Goal: Transaction & Acquisition: Purchase product/service

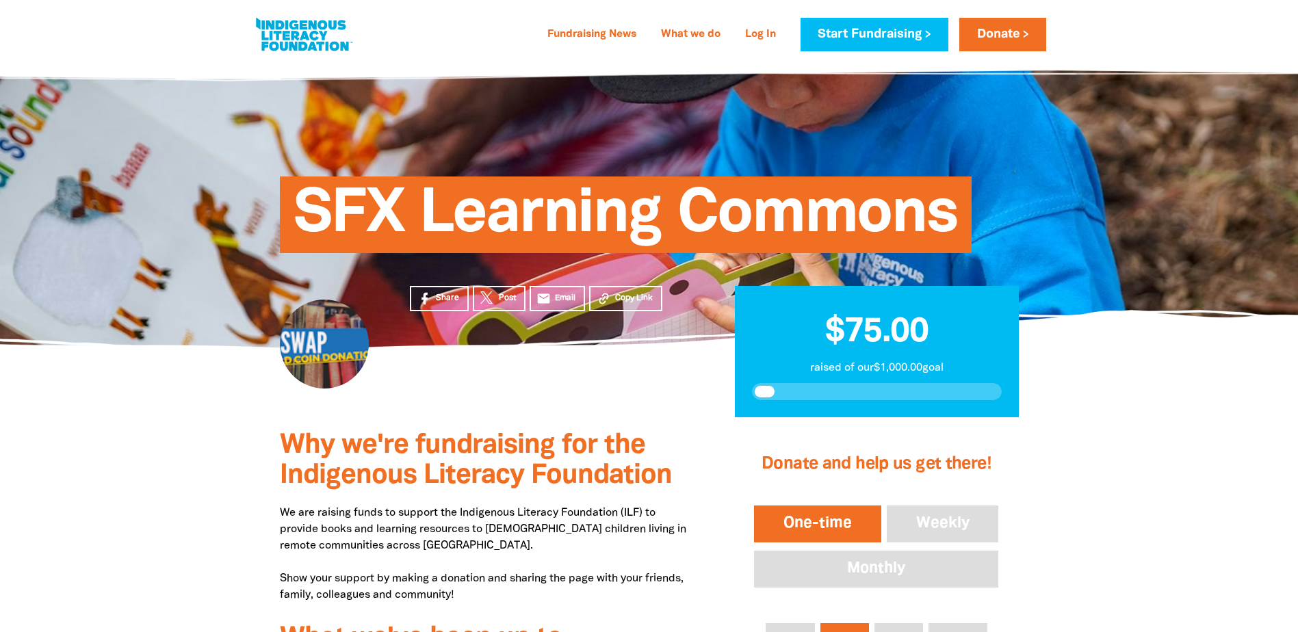
scroll to position [274, 0]
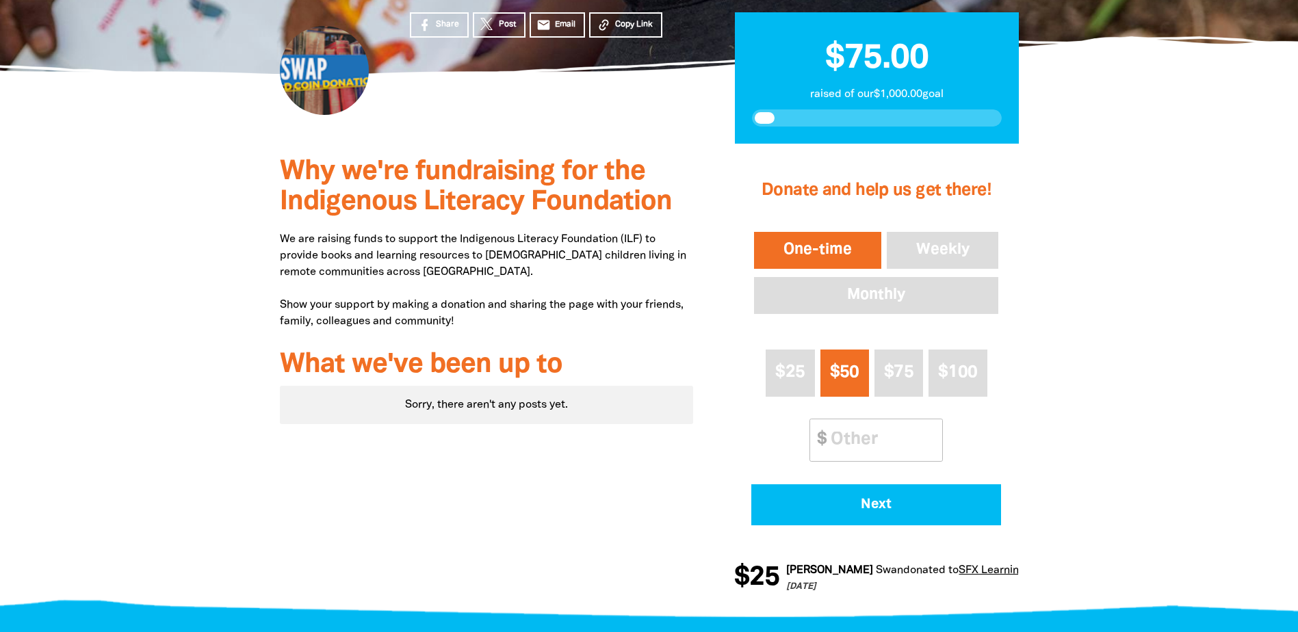
click at [817, 242] on button "One-time" at bounding box center [817, 250] width 133 height 42
click at [858, 436] on input "Other Amount" at bounding box center [881, 440] width 121 height 42
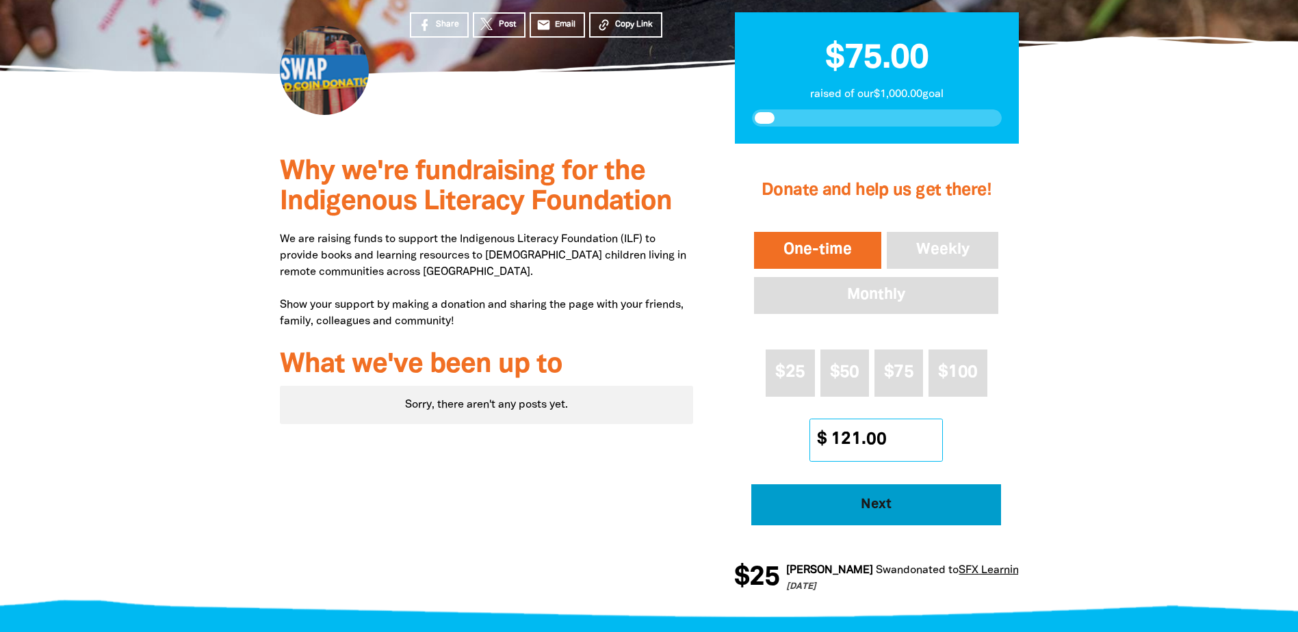
type input "121.00"
click at [875, 501] on span "Next" at bounding box center [876, 505] width 212 height 14
select select "AU"
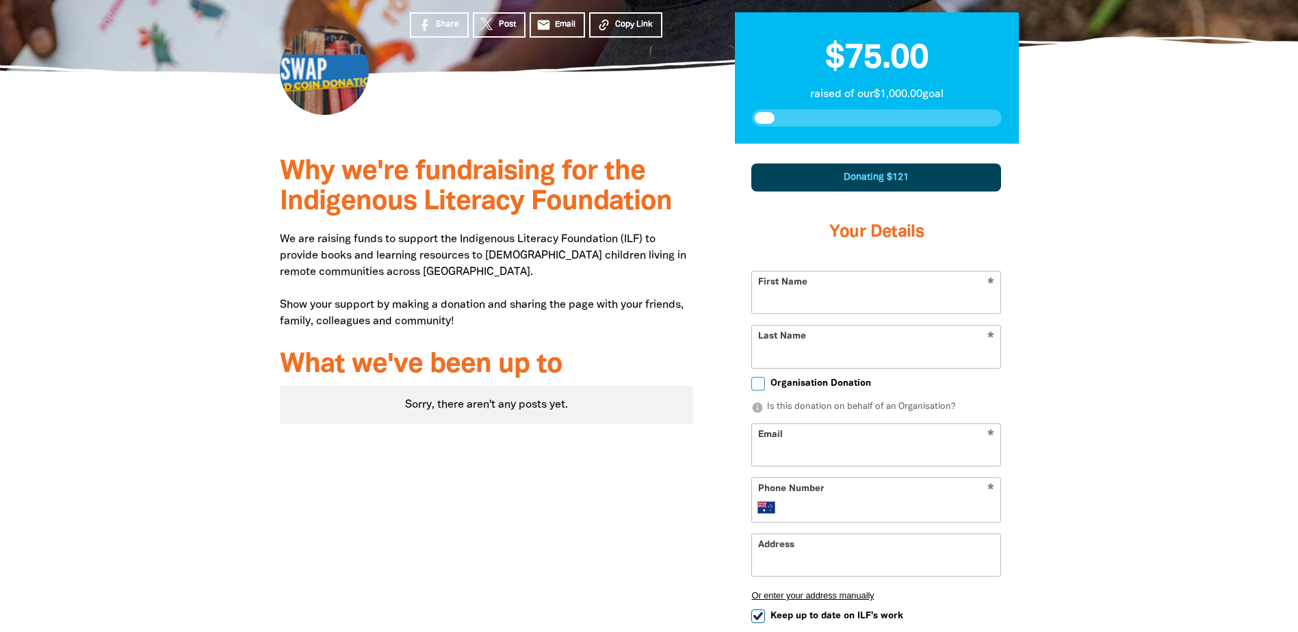
scroll to position [402, 0]
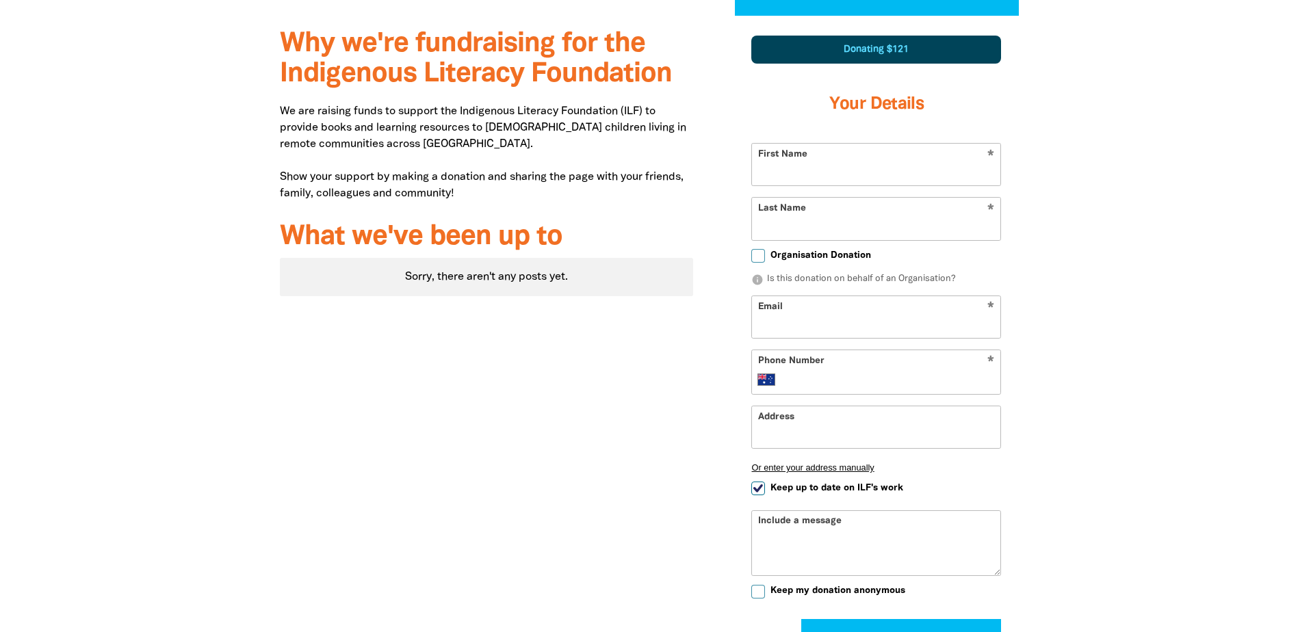
click at [840, 163] on input "First Name" at bounding box center [876, 165] width 248 height 42
type input "St Francis"
type input "Xavier College"
click at [759, 256] on input "Organisation Donation" at bounding box center [758, 256] width 14 height 14
checkbox input "true"
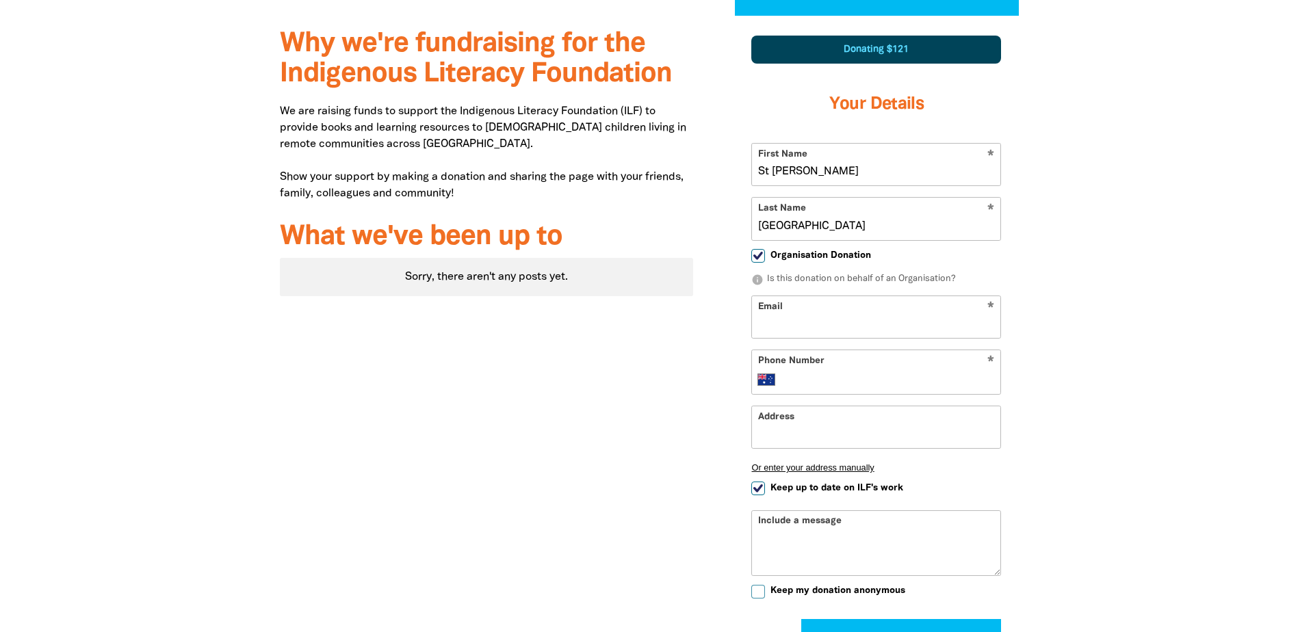
select select "AU"
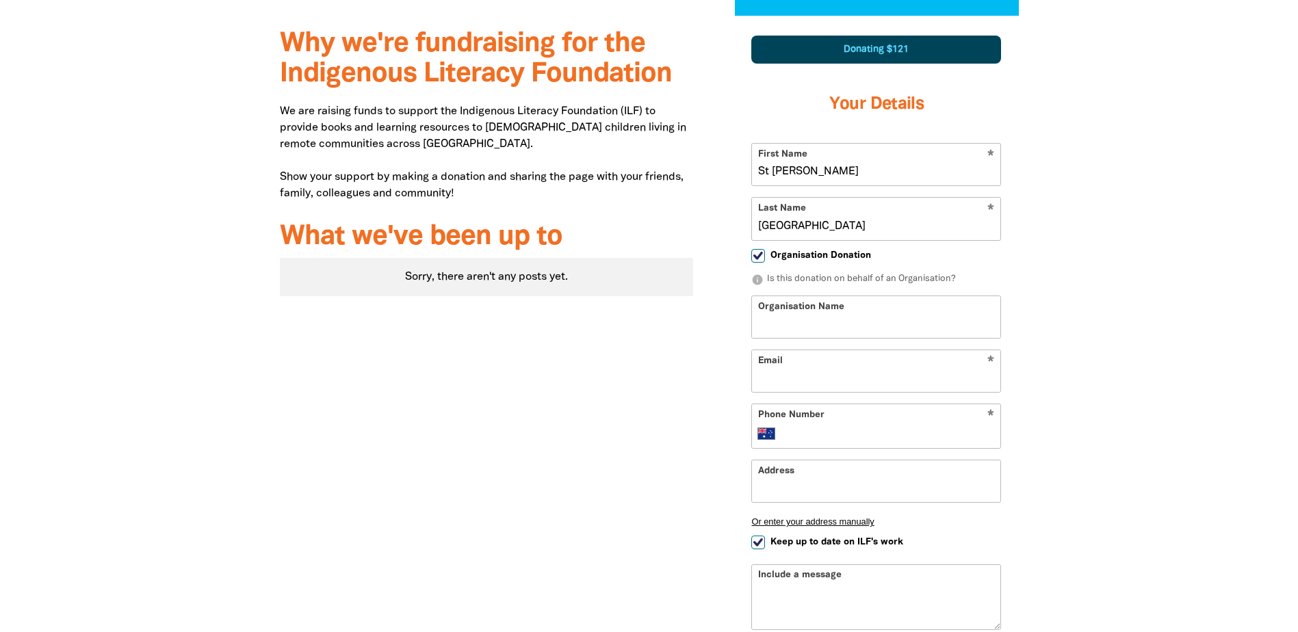
click at [766, 326] on input "Organisation Name" at bounding box center [876, 317] width 248 height 42
type input "St Francis Xavier College"
click at [762, 380] on input "Email" at bounding box center [876, 371] width 248 height 42
type input "accounts@sfx.act.edu.au"
click at [834, 428] on input "Phone Number" at bounding box center [889, 434] width 209 height 16
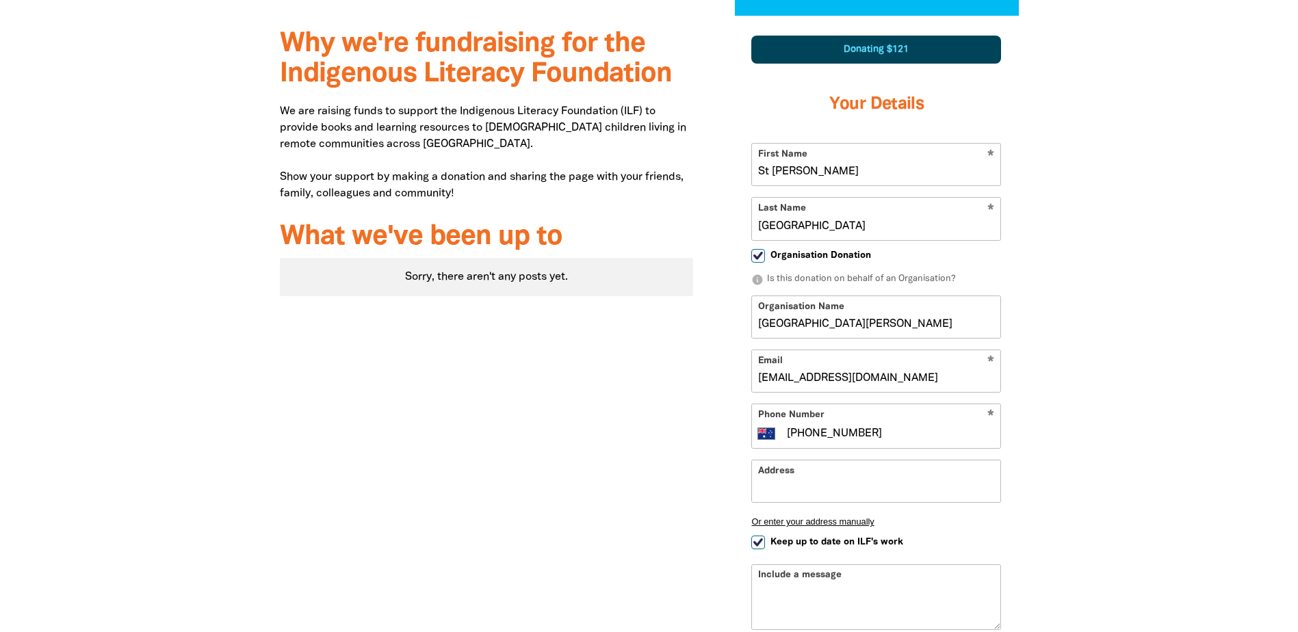
type input "(02) 6258 1055"
click at [803, 481] on input "Address" at bounding box center [876, 481] width 248 height 42
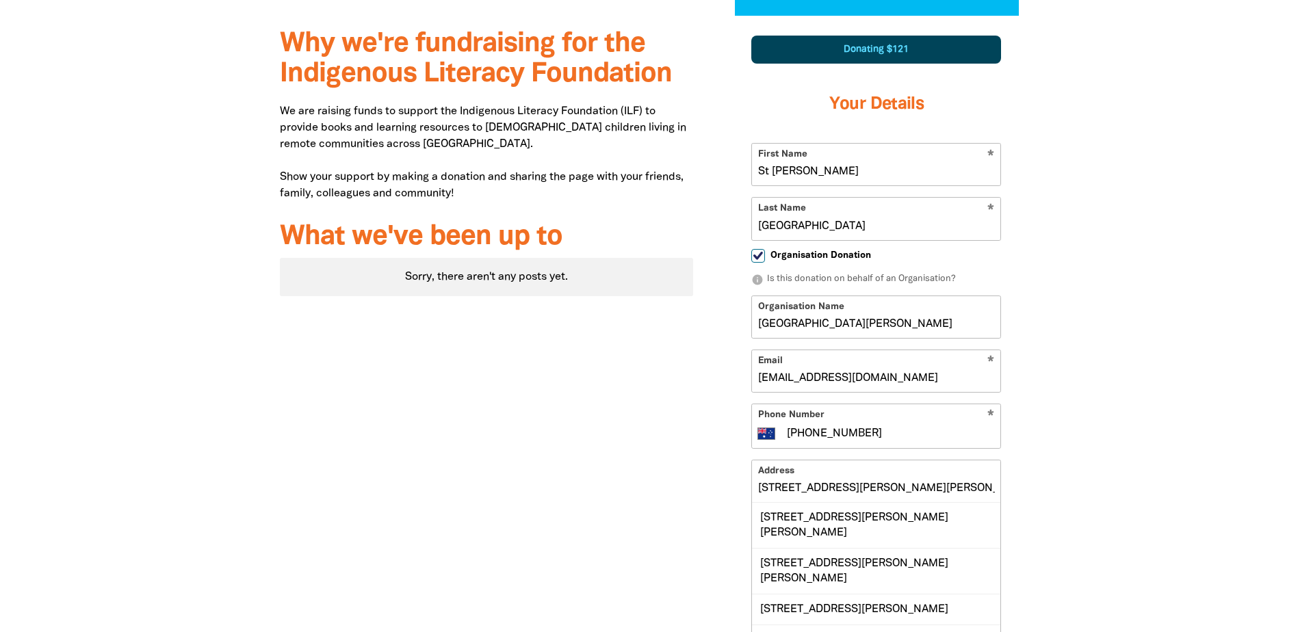
click at [798, 471] on input "12 Barnard Circuit, Florey ACT 2615" at bounding box center [876, 481] width 248 height 42
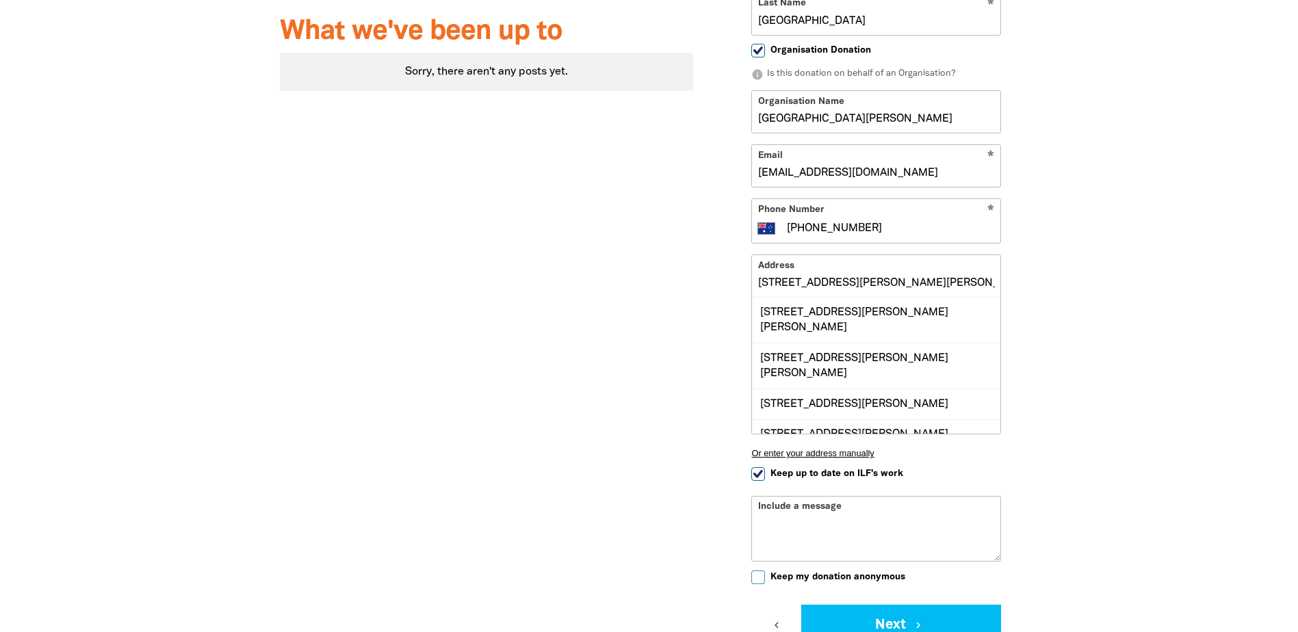
scroll to position [16, 0]
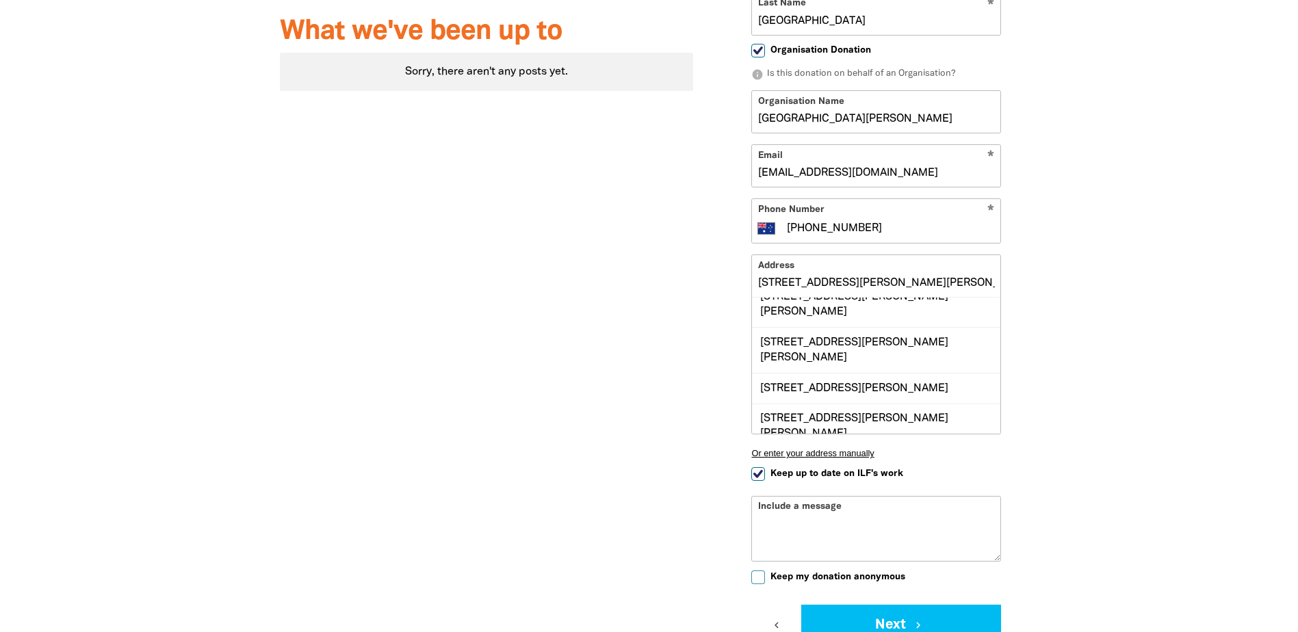
type input "12 Barnard Circuit, Florey ACT 2615"
click at [603, 386] on div "Why we're fundraising for the Indigenous Literacy Foundation We are raising fun…" at bounding box center [486, 272] width 455 height 923
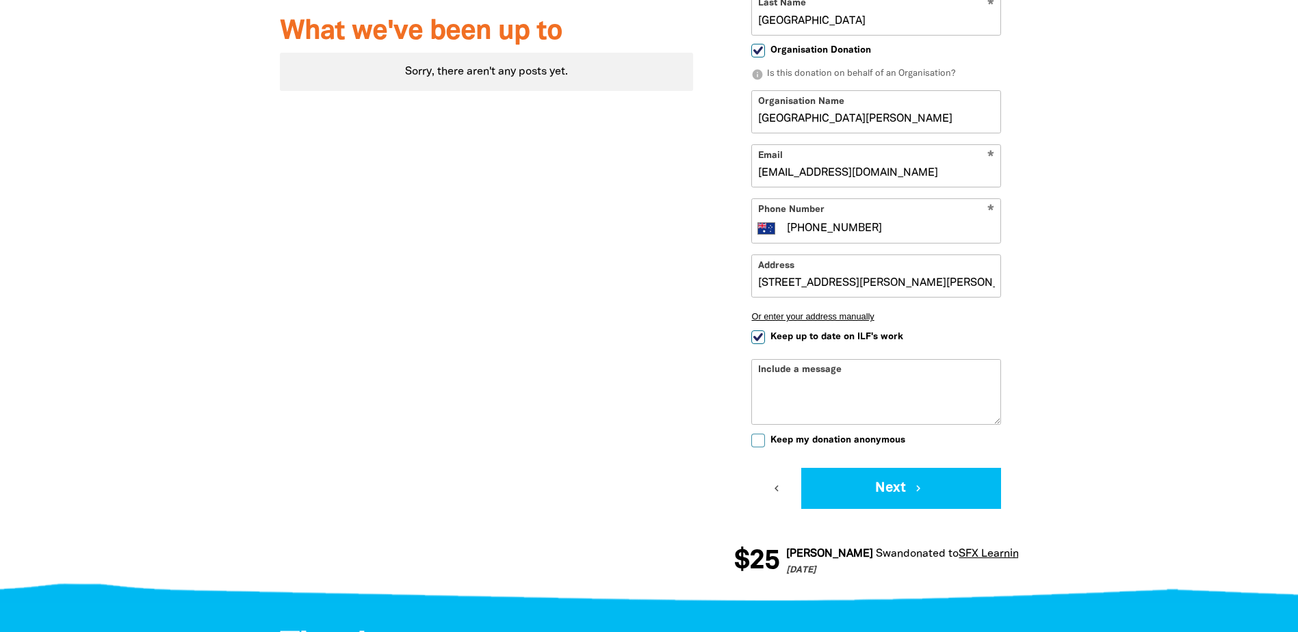
click at [758, 337] on input "Keep up to date on ILF's work" at bounding box center [758, 337] width 14 height 14
checkbox input "false"
click at [761, 381] on textarea "Include a message" at bounding box center [876, 402] width 248 height 44
type textarea "Final SFX donations"
click at [759, 443] on input "Keep my donation anonymous" at bounding box center [758, 441] width 14 height 14
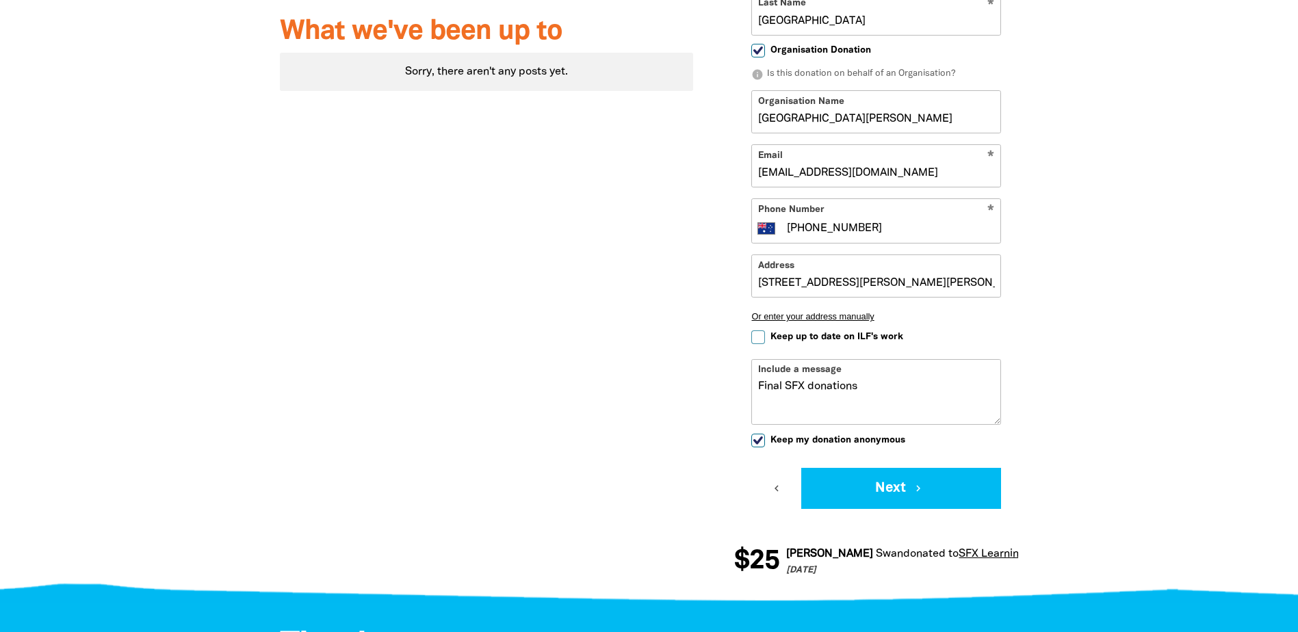
checkbox input "true"
click at [884, 482] on button "Next chevron_right" at bounding box center [901, 488] width 200 height 41
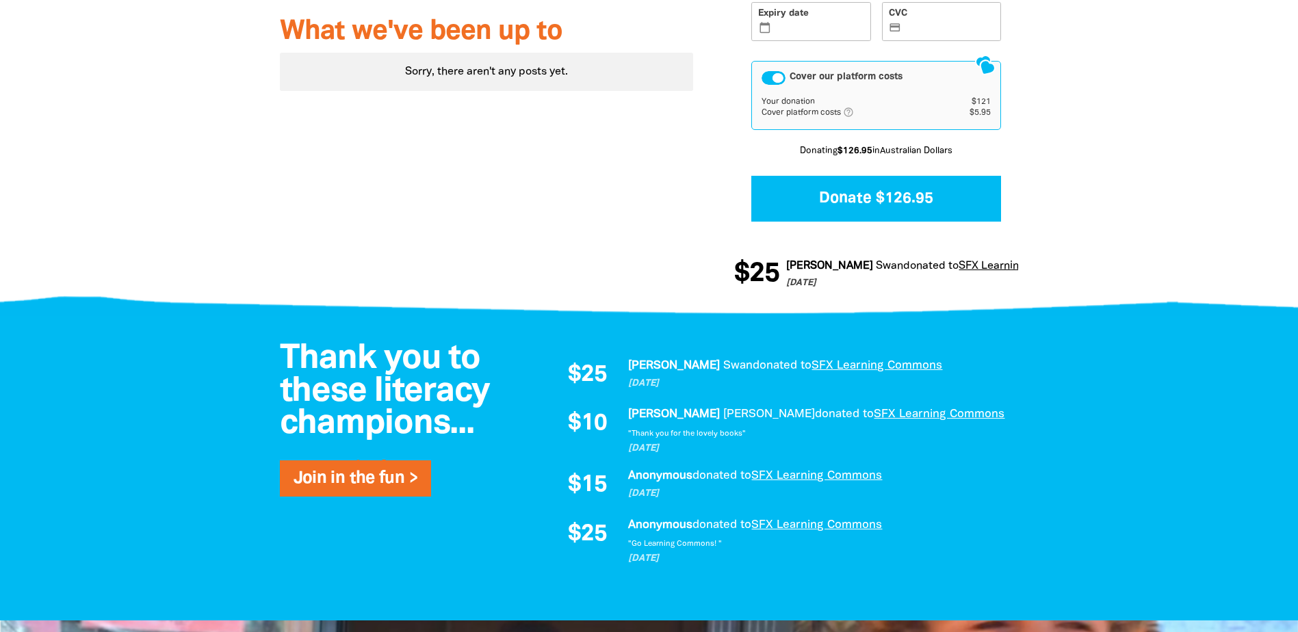
scroll to position [317, 0]
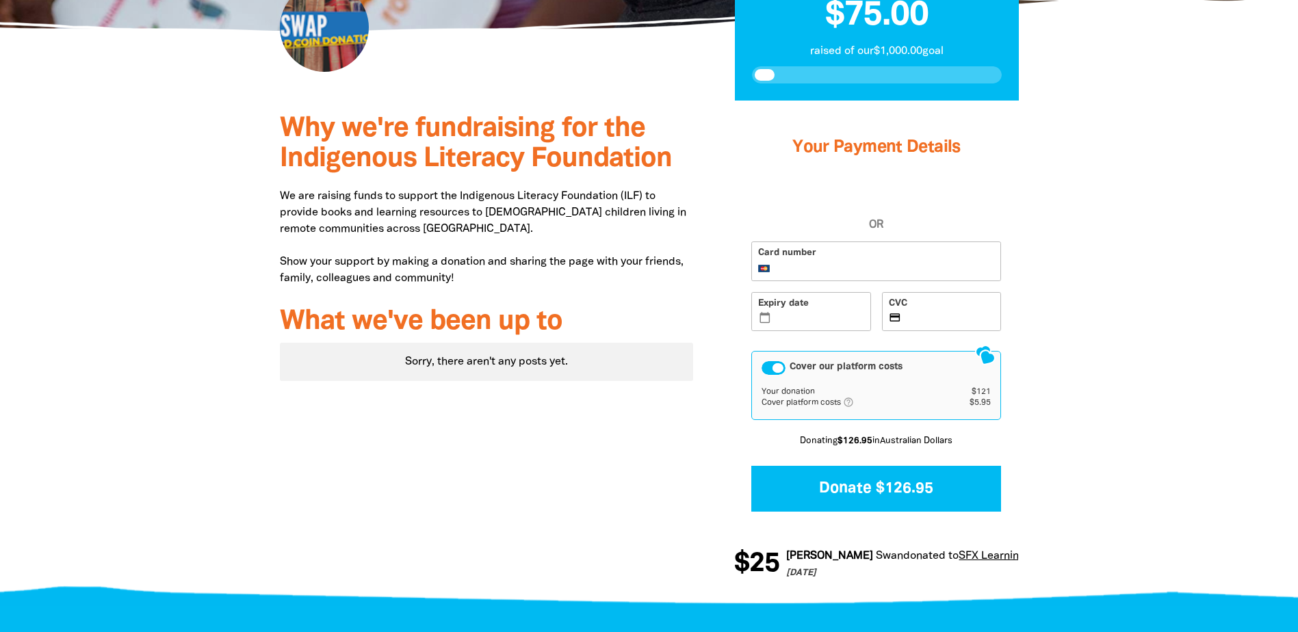
click at [778, 371] on div "Cover our platform costs" at bounding box center [773, 368] width 24 height 14
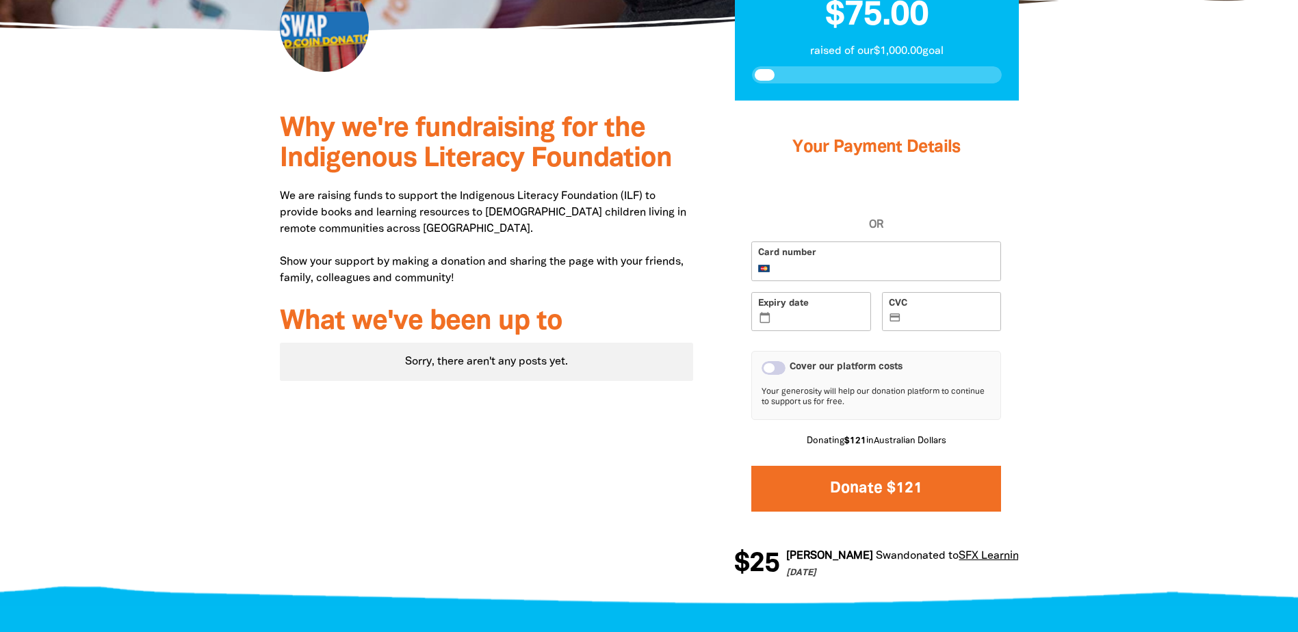
click at [872, 488] on button "Donate $121" at bounding box center [876, 489] width 250 height 46
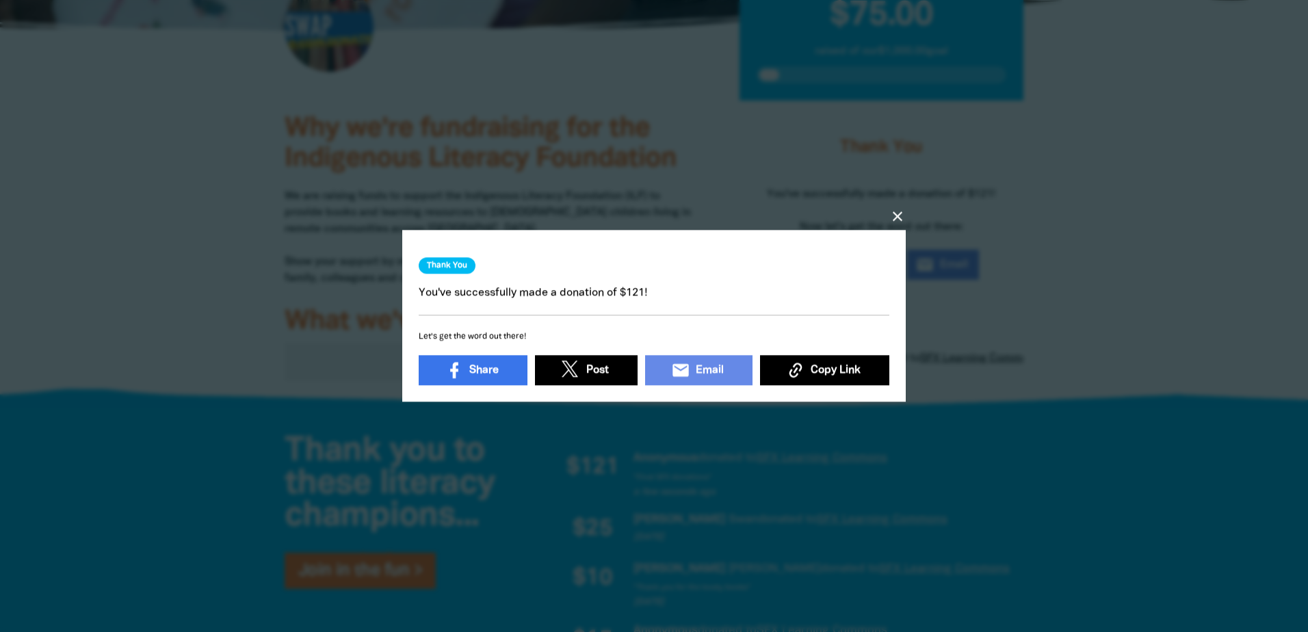
click at [898, 209] on icon "close" at bounding box center [897, 217] width 16 height 16
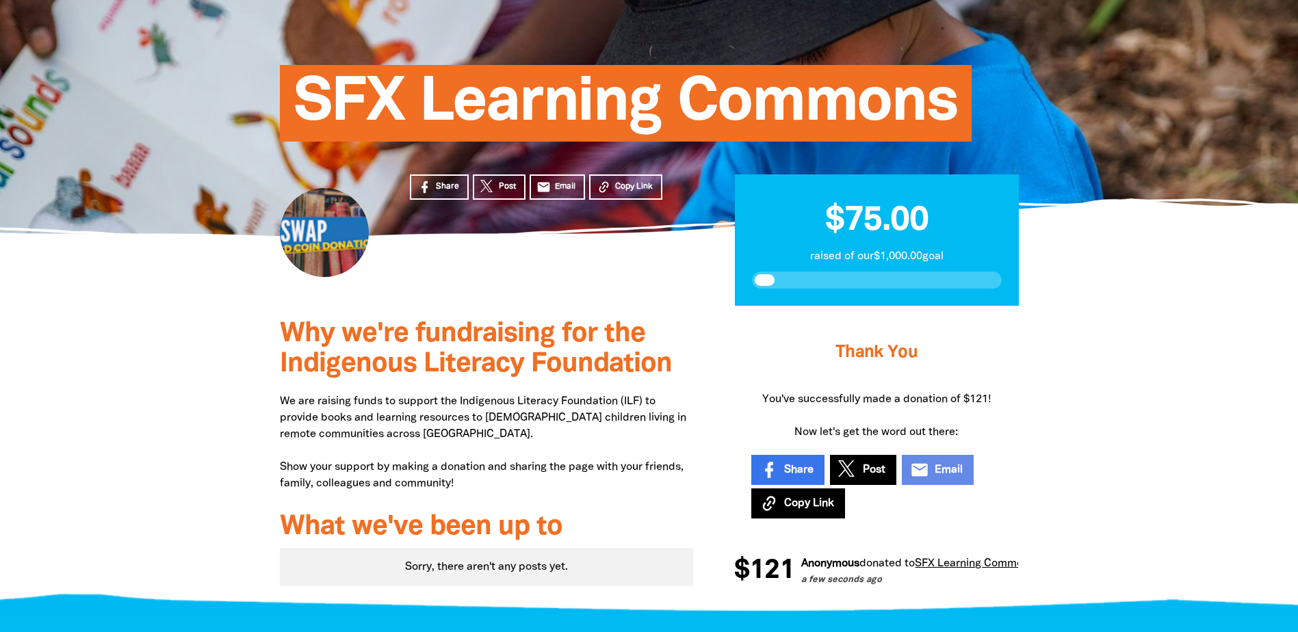
scroll to position [0, 0]
